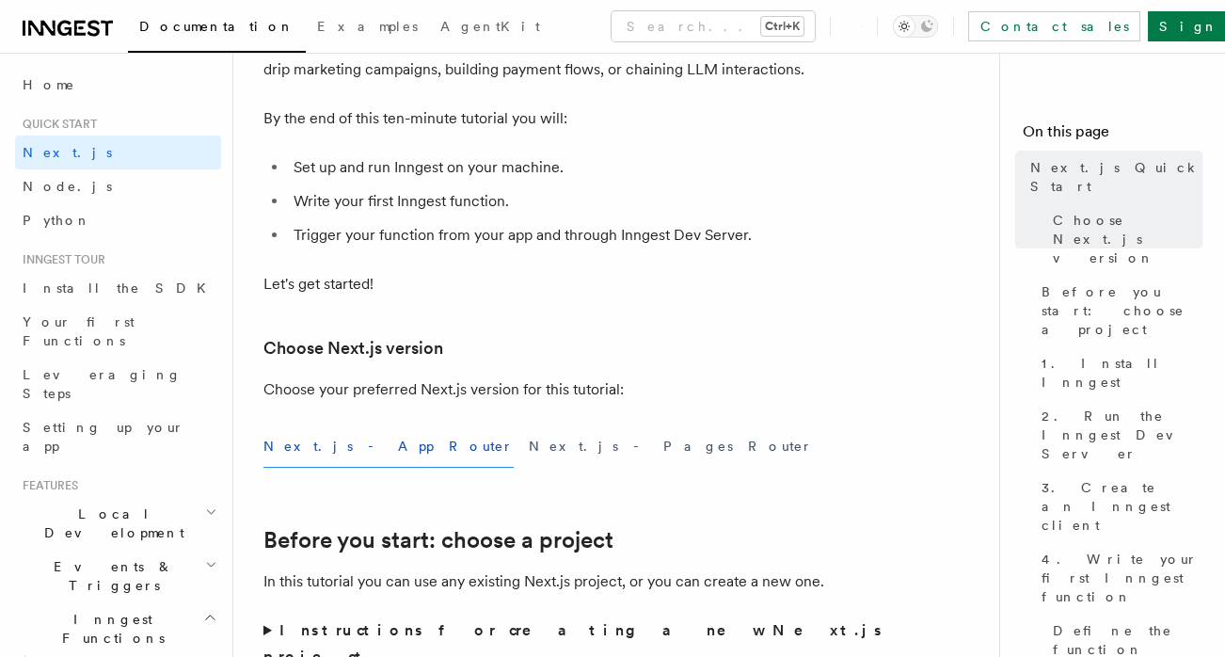
scroll to position [250, 0]
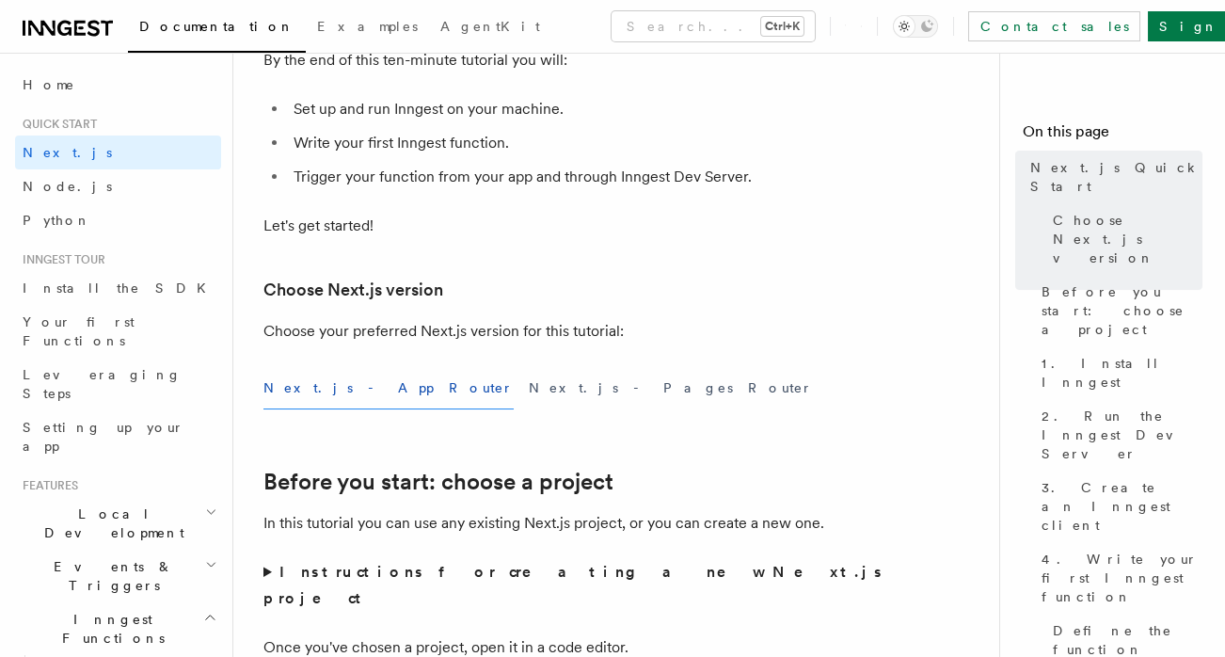
click at [344, 389] on button "Next.js - App Router" at bounding box center [389, 388] width 250 height 42
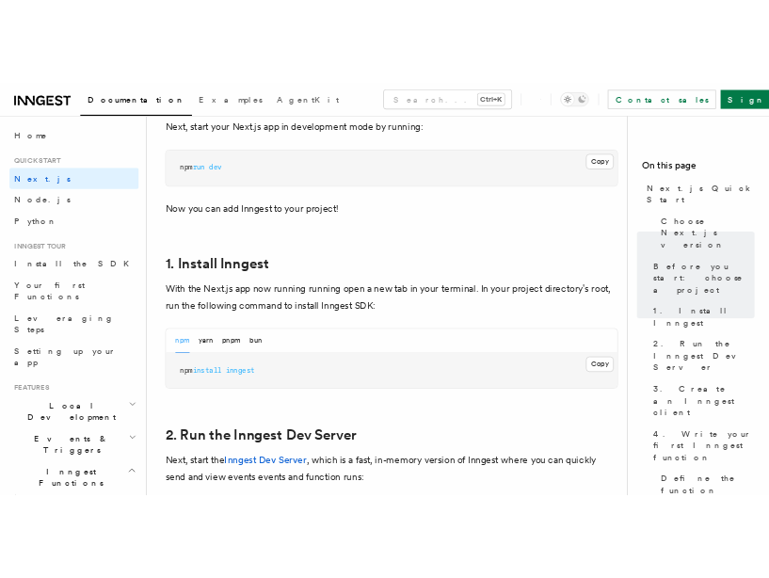
scroll to position [878, 0]
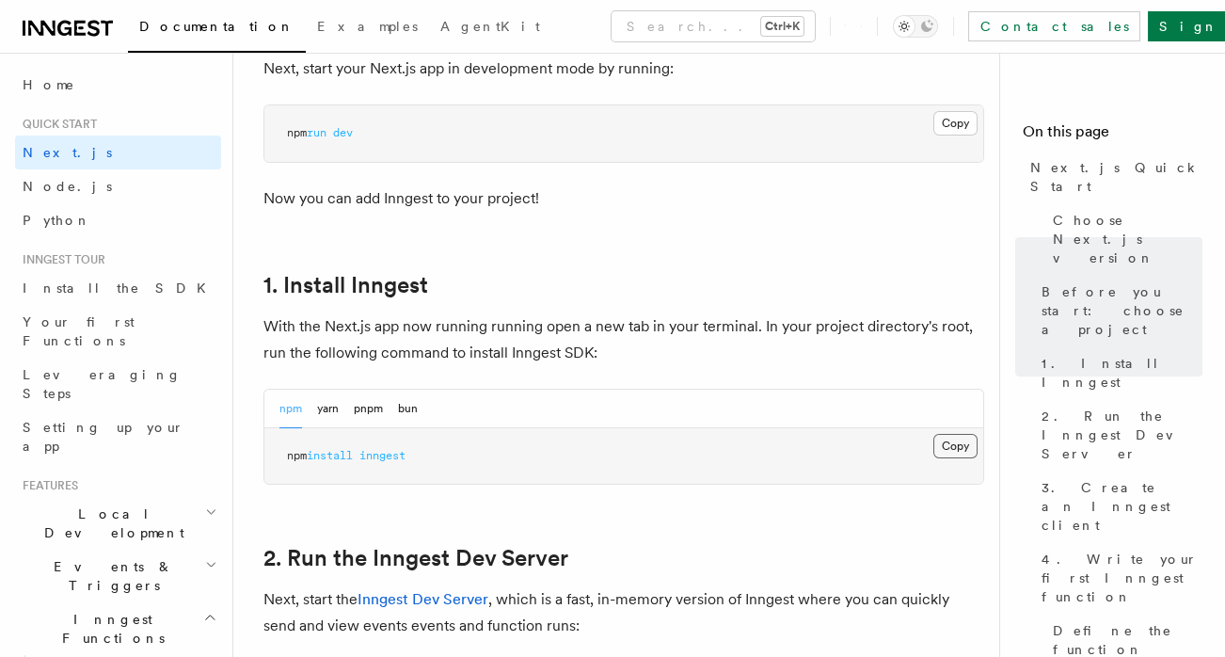
click at [958, 434] on button "Copy Copied" at bounding box center [956, 446] width 44 height 24
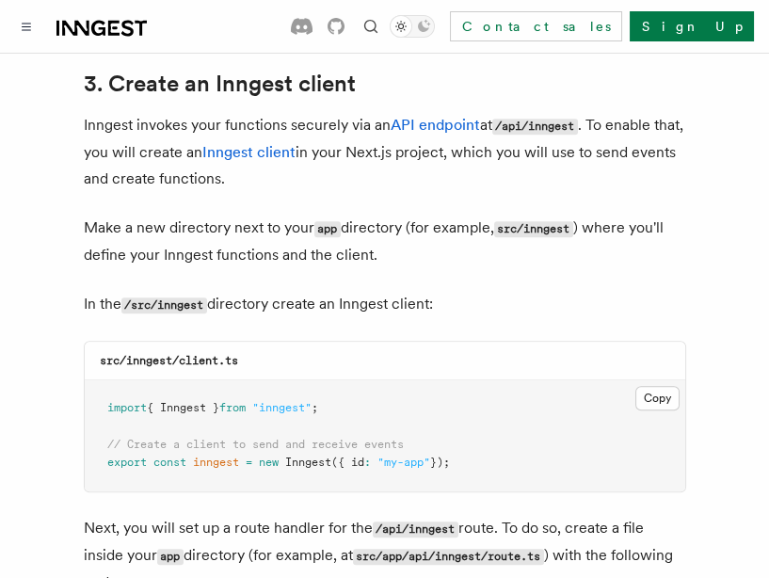
scroll to position [2259, 0]
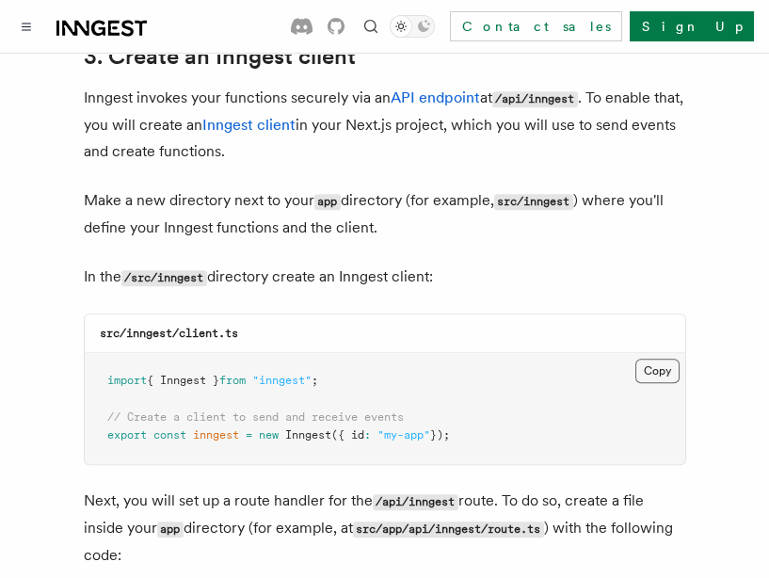
click at [657, 359] on button "Copy Copied" at bounding box center [657, 371] width 44 height 24
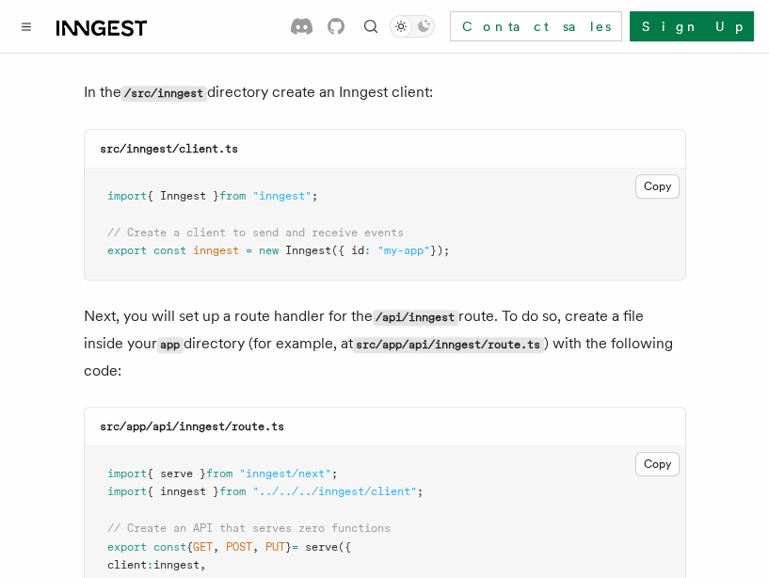
scroll to position [2572, 0]
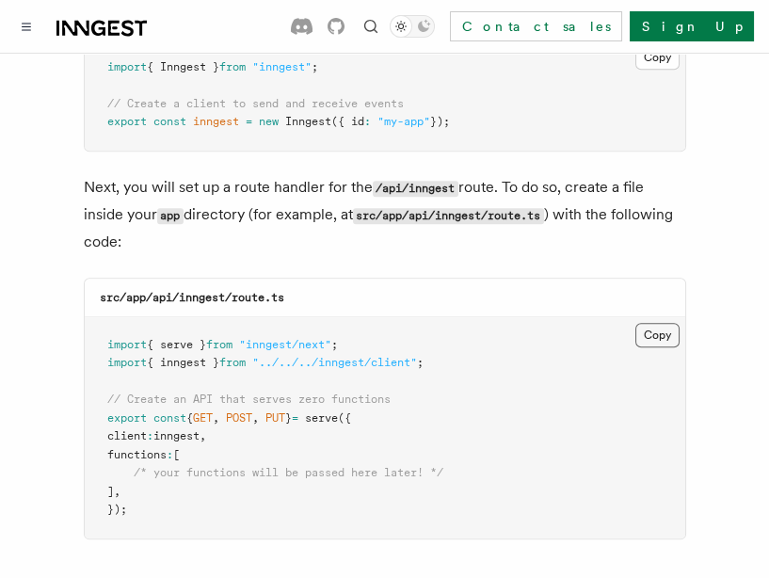
click at [652, 323] on button "Copy Copied" at bounding box center [657, 335] width 44 height 24
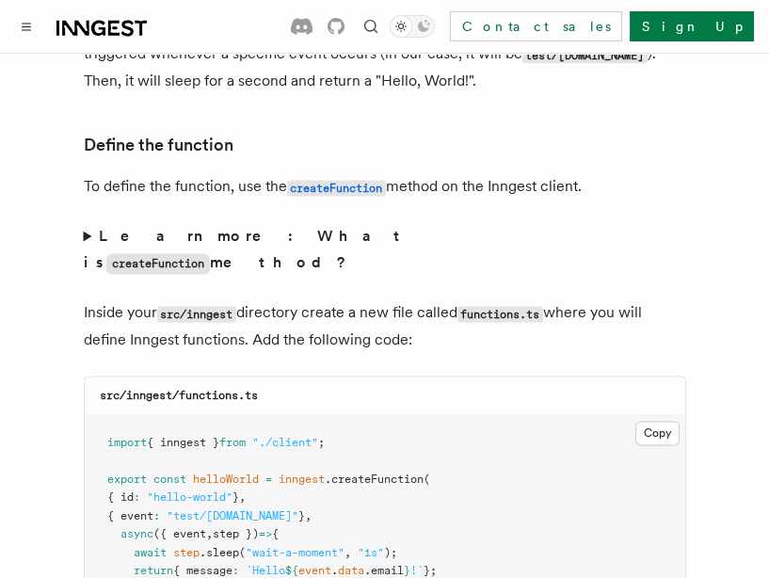
scroll to position [3200, 0]
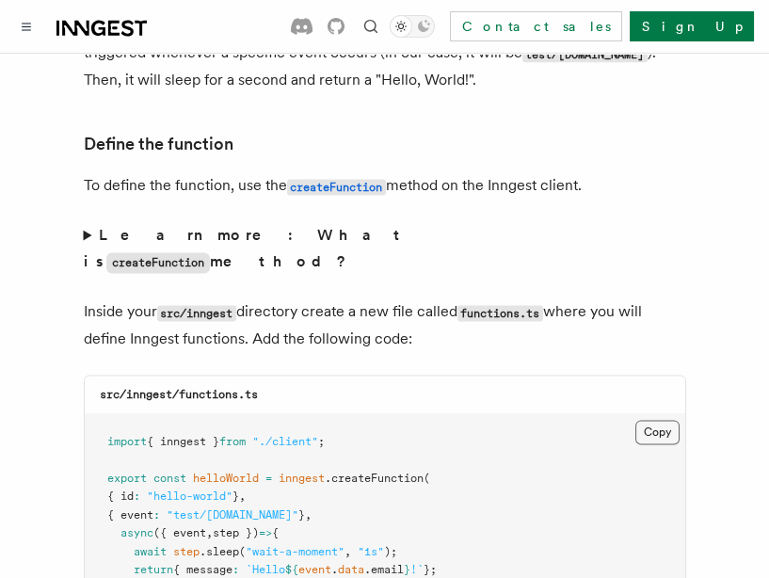
click at [666, 420] on button "Copy Copied" at bounding box center [657, 432] width 44 height 24
